Goal: Task Accomplishment & Management: Manage account settings

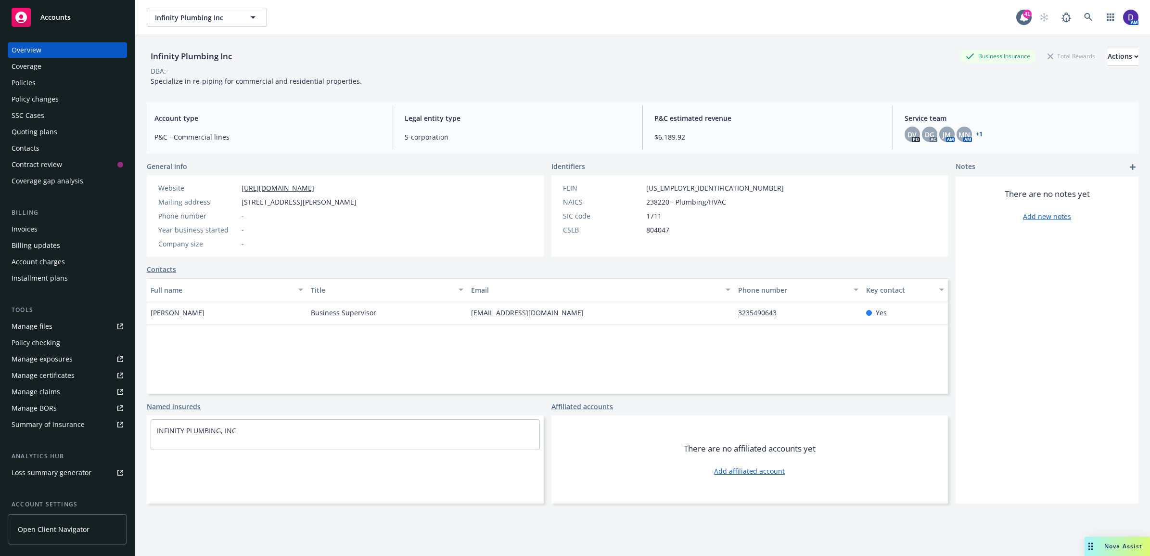
click at [1081, 5] on div "Infinity Plumbing Inc Infinity Plumbing Inc 41 AM" at bounding box center [642, 17] width 1015 height 35
click at [1079, 22] on link at bounding box center [1088, 17] width 19 height 19
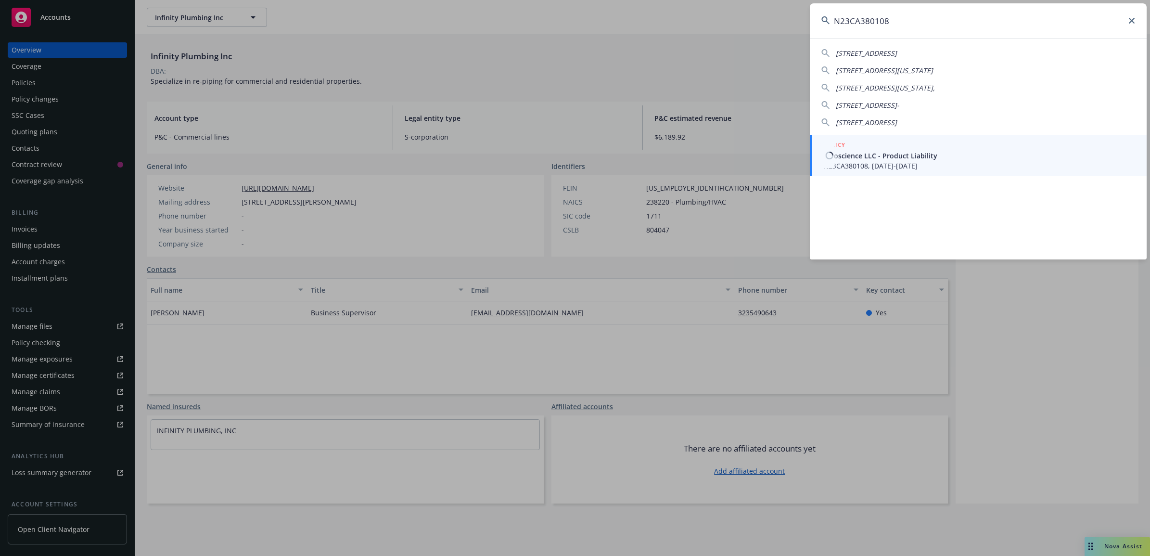
type input "N23CA380108"
click at [846, 150] on div "POLICY" at bounding box center [979, 145] width 312 height 11
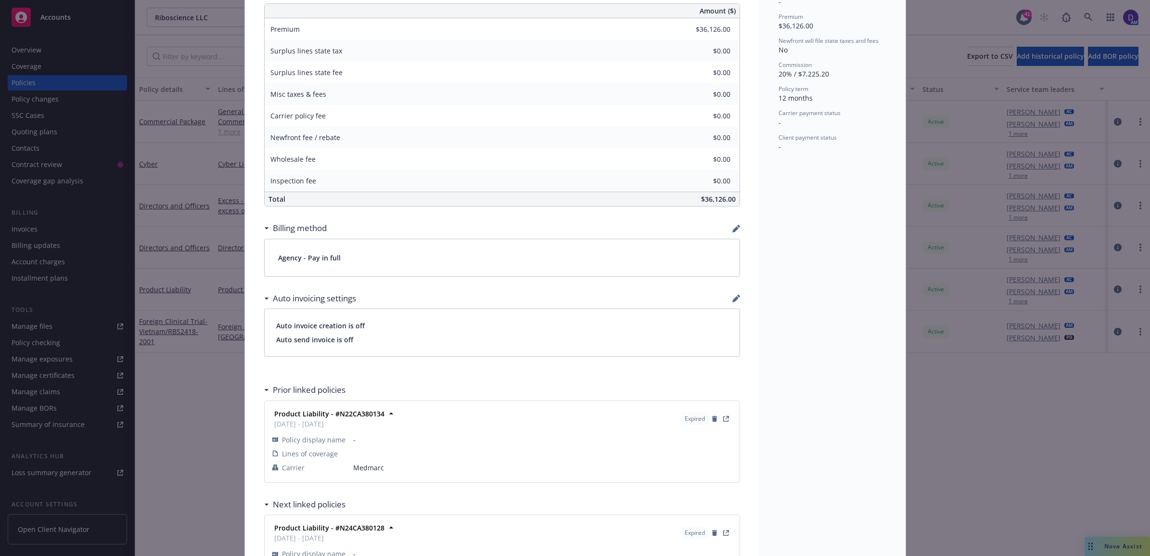
scroll to position [367, 0]
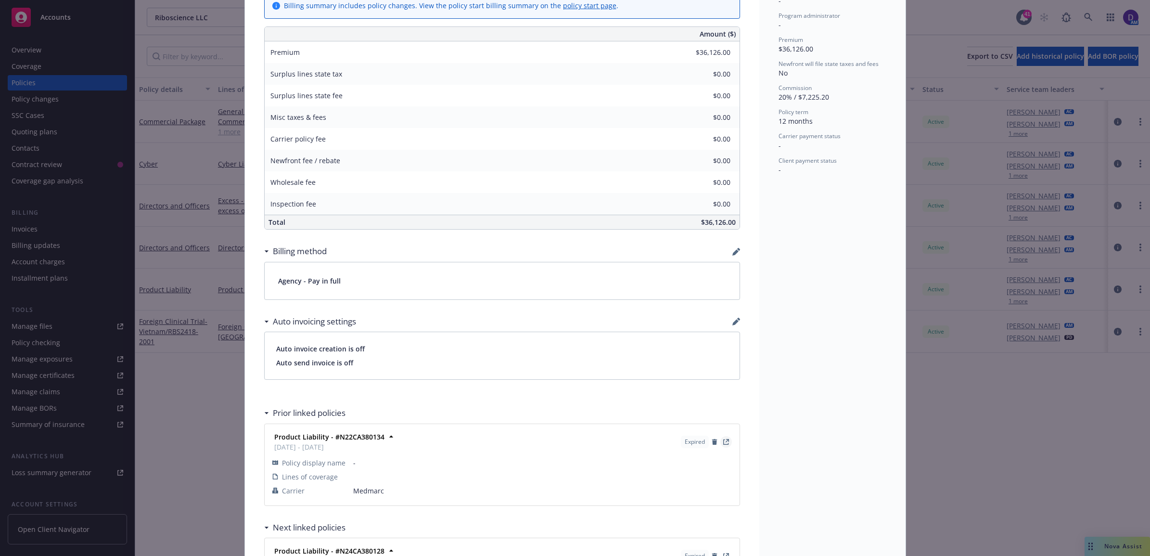
click at [724, 441] on link "View Policy" at bounding box center [726, 442] width 12 height 12
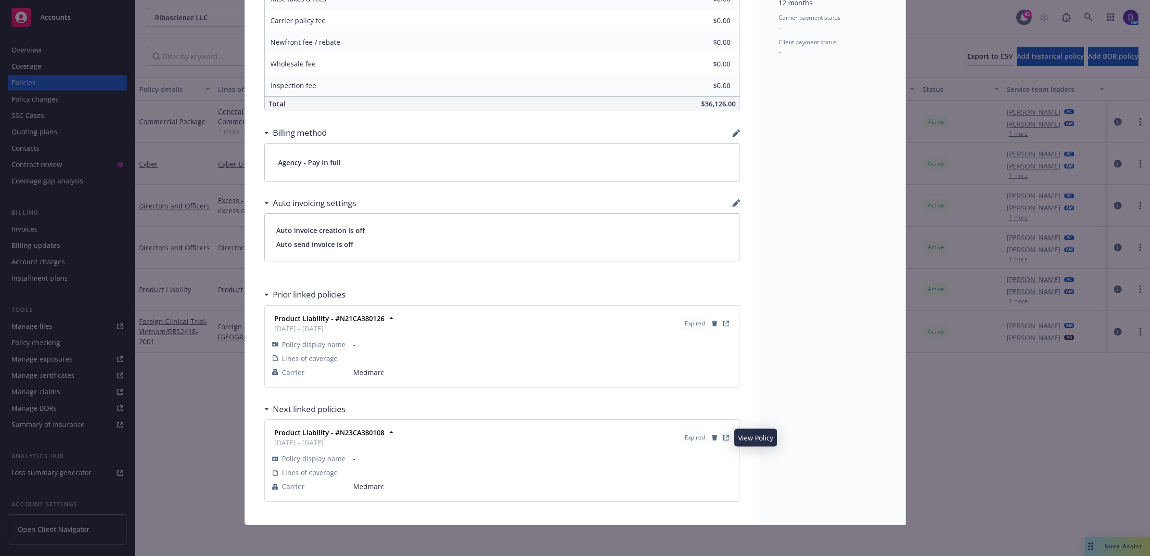
click at [725, 438] on link "View Policy" at bounding box center [726, 438] width 12 height 12
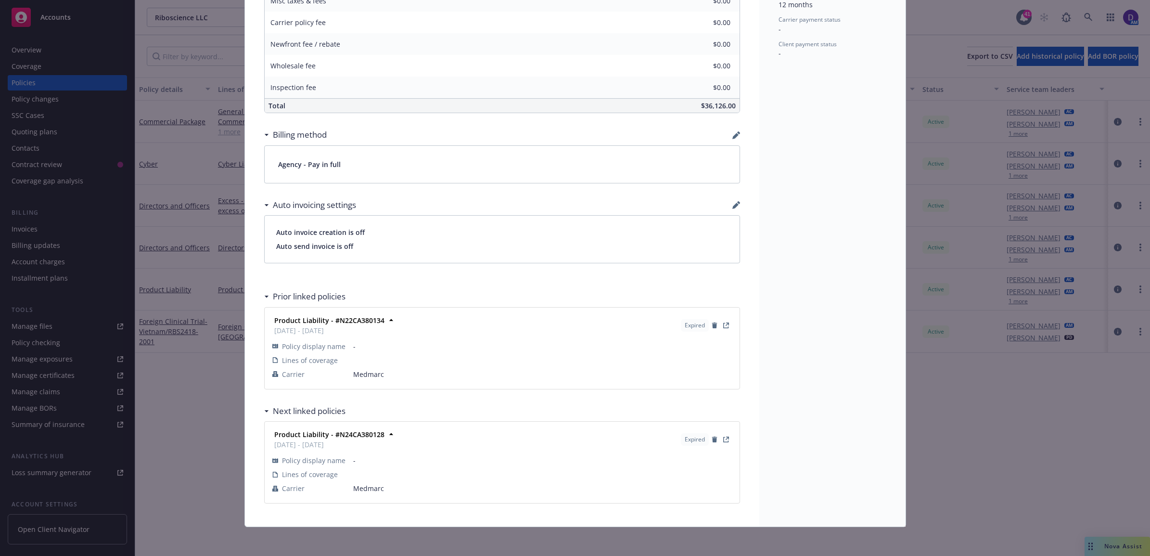
scroll to position [488, 0]
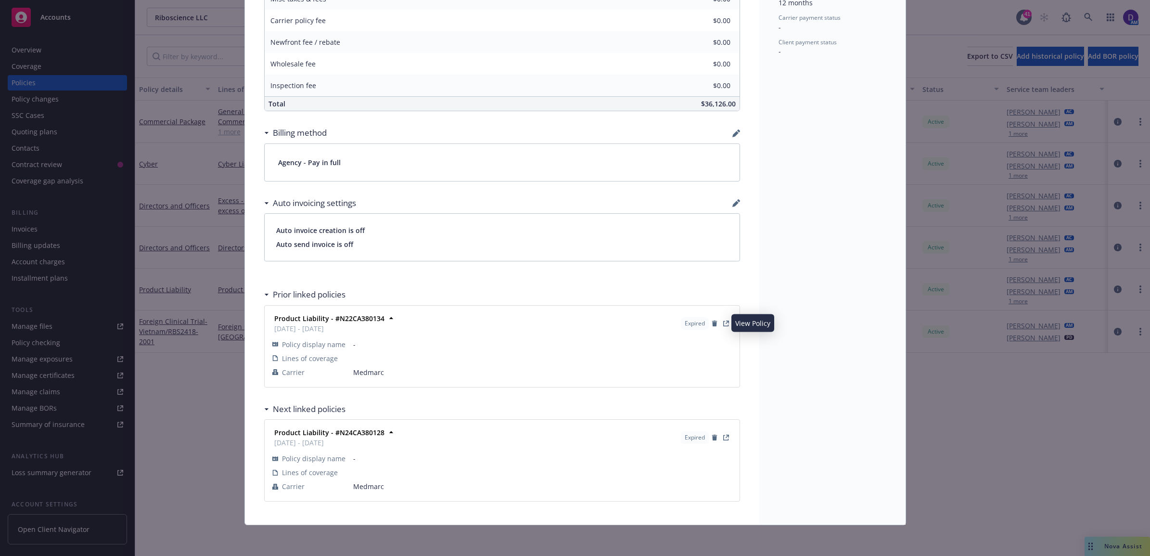
click at [726, 318] on span at bounding box center [726, 324] width 12 height 12
click at [723, 321] on icon "View Policy" at bounding box center [726, 324] width 6 height 6
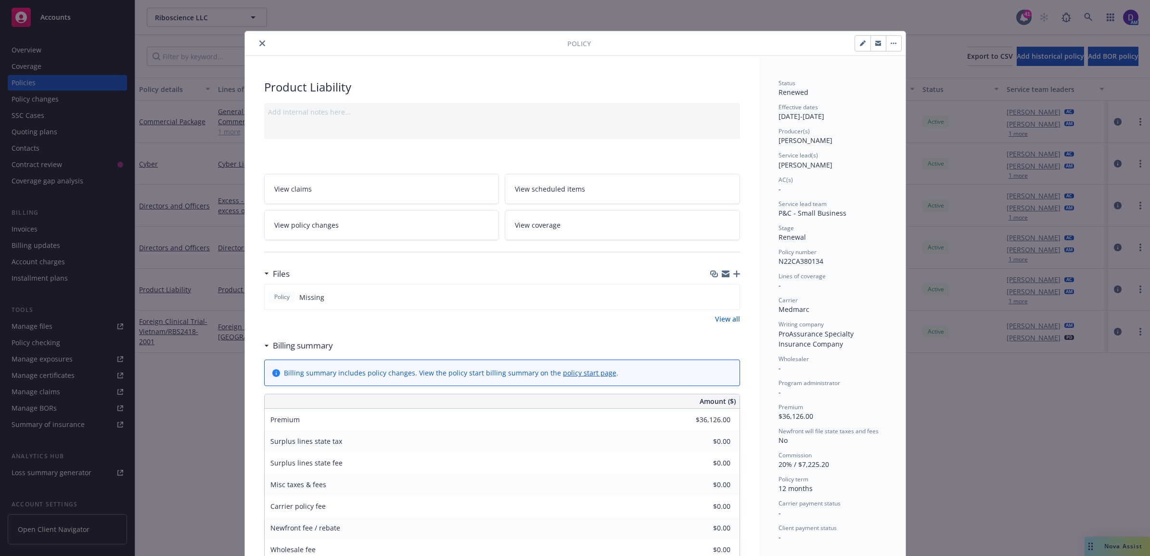
click at [257, 47] on button "close" at bounding box center [263, 44] width 12 height 12
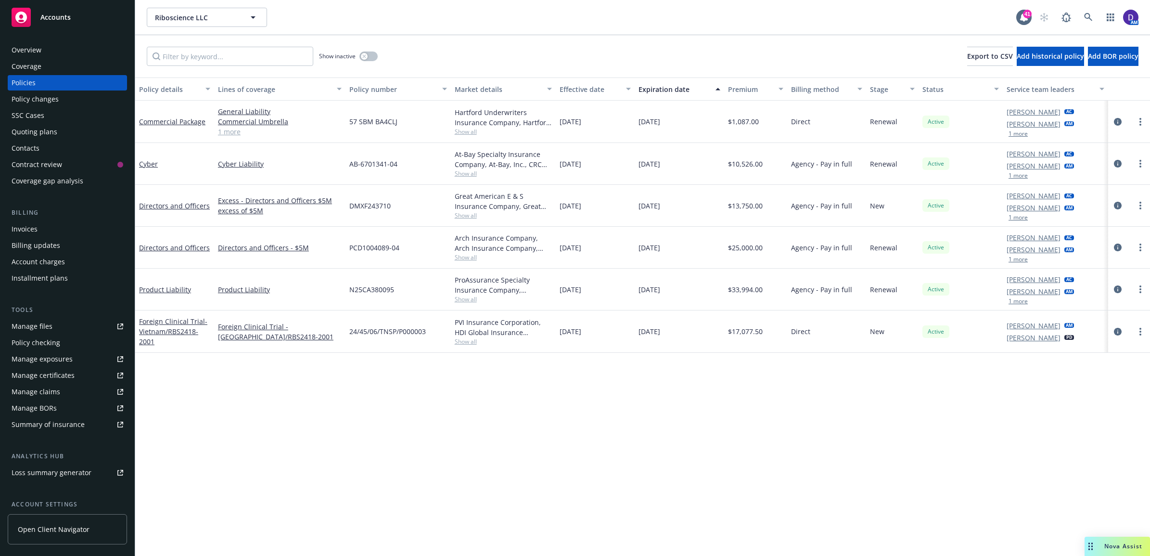
click at [44, 325] on div "Manage files" at bounding box center [32, 326] width 41 height 15
click at [355, 49] on div "Show inactive Export to CSV Add historical policy Add BOR policy" at bounding box center [642, 56] width 1015 height 42
click at [367, 52] on button "button" at bounding box center [369, 56] width 18 height 10
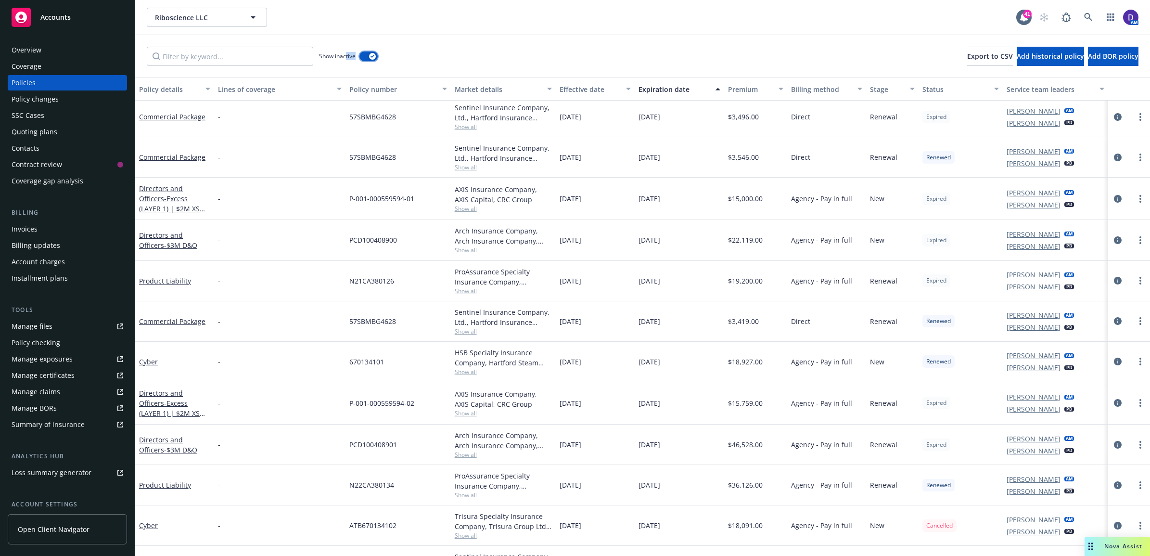
scroll to position [241, 0]
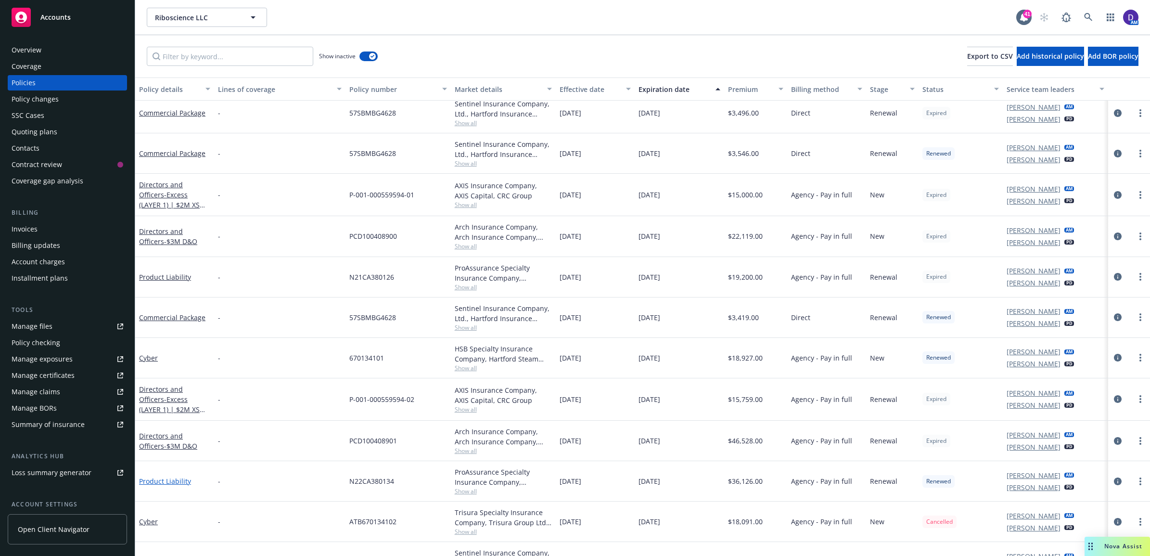
click at [151, 479] on link "Product Liability" at bounding box center [165, 480] width 52 height 9
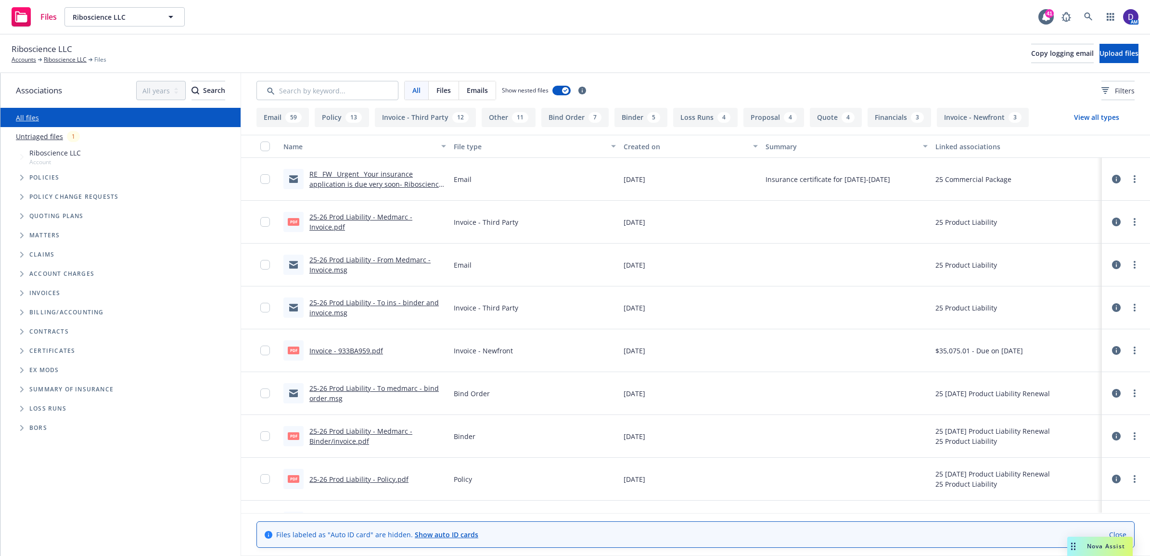
click at [1092, 109] on button "View all types" at bounding box center [1097, 117] width 76 height 19
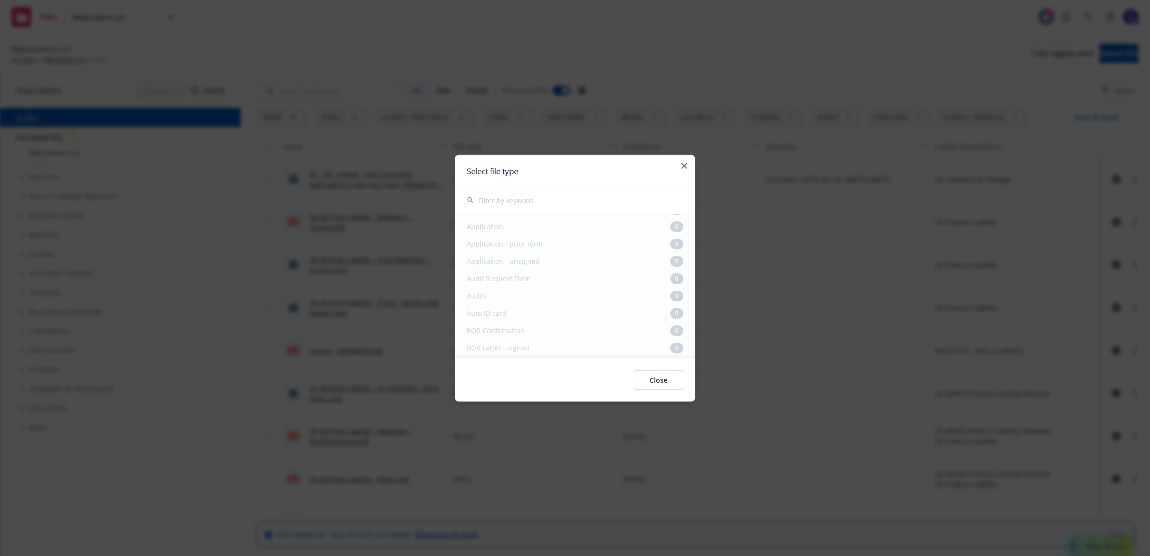
scroll to position [481, 0]
click at [677, 167] on h2 "Select file type" at bounding box center [575, 171] width 217 height 8
click at [684, 165] on icon "button" at bounding box center [684, 166] width 6 height 6
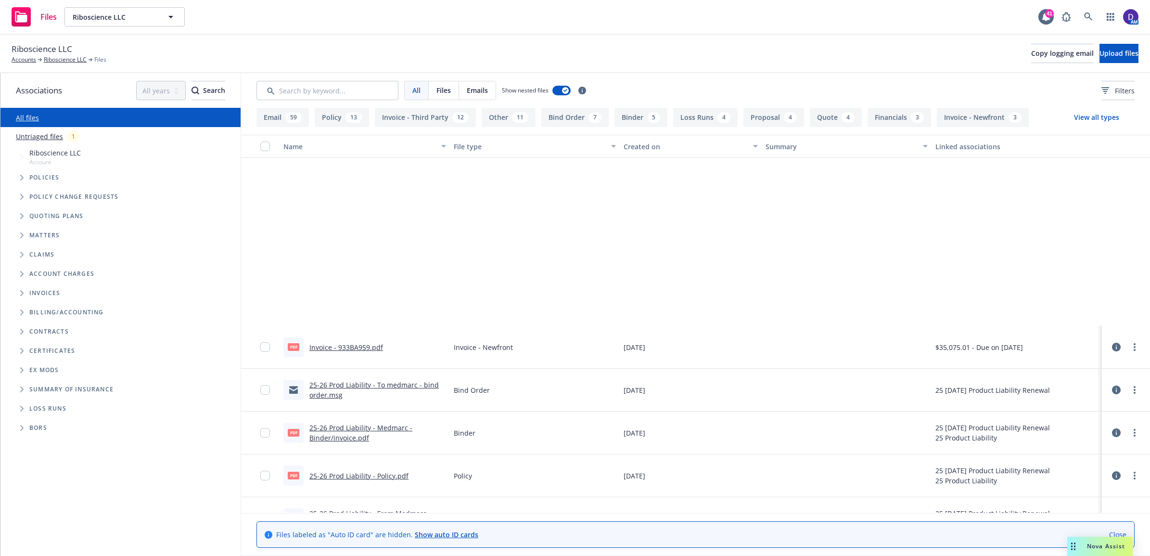
scroll to position [0, 0]
